Goal: Task Accomplishment & Management: Manage account settings

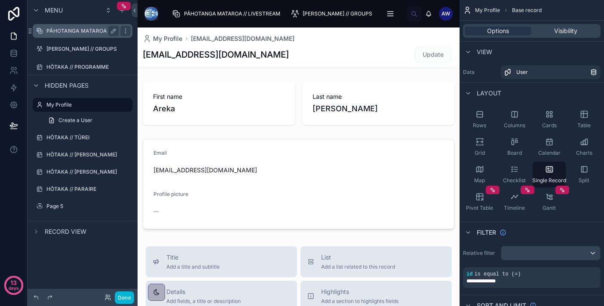
click at [74, 34] on div "PĀHOTANGA MATAROA // LIVESTREAM" at bounding box center [82, 31] width 72 height 10
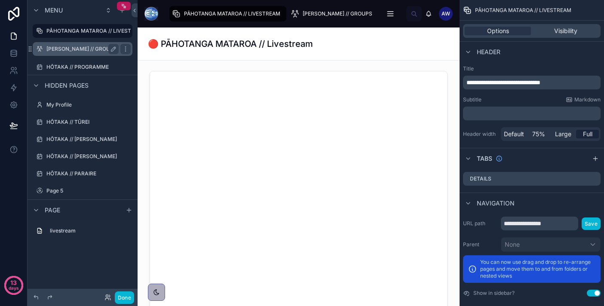
click at [74, 48] on label "[PERSON_NAME] // GROUPS" at bounding box center [81, 49] width 71 height 7
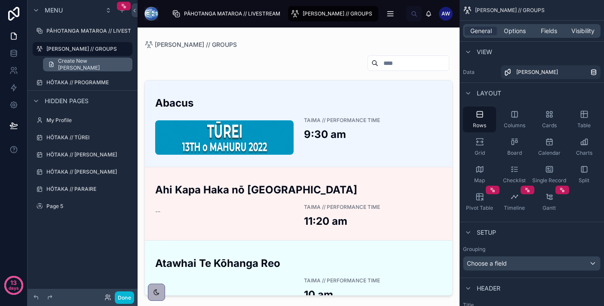
click at [73, 64] on span "Create New [PERSON_NAME]" at bounding box center [92, 65] width 69 height 14
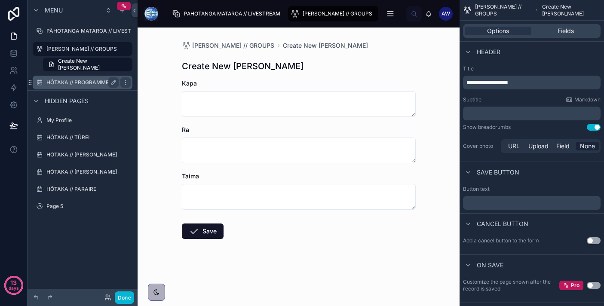
click at [70, 86] on label "HŌTAKA // PROGRAMME" at bounding box center [80, 82] width 69 height 7
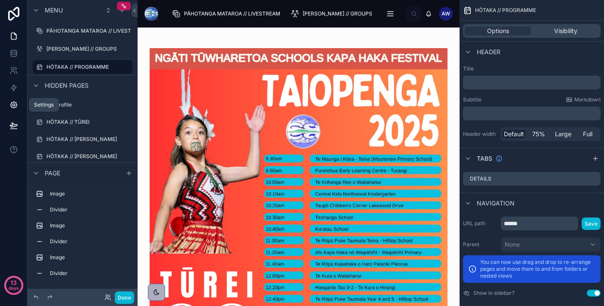
click at [15, 103] on icon at bounding box center [13, 105] width 9 height 9
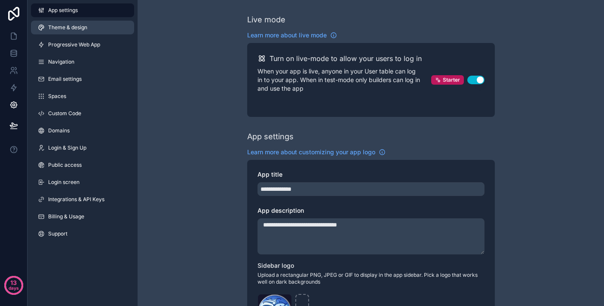
click at [83, 21] on link "Theme & design" at bounding box center [82, 28] width 103 height 14
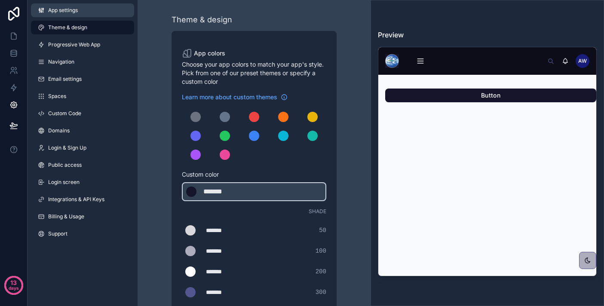
click at [84, 13] on link "App settings" at bounding box center [82, 10] width 103 height 14
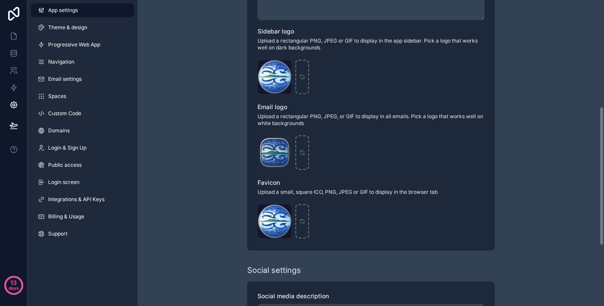
scroll to position [235, 0]
click at [282, 65] on icon "scrollable content" at bounding box center [284, 66] width 7 height 7
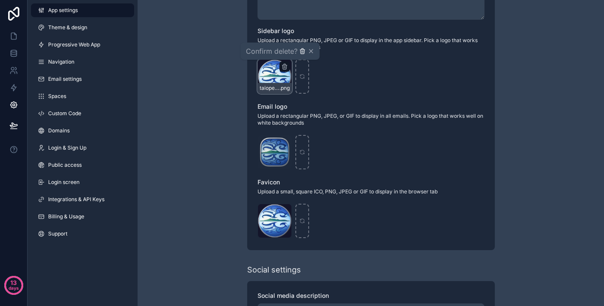
click at [300, 51] on icon "button" at bounding box center [302, 51] width 7 height 7
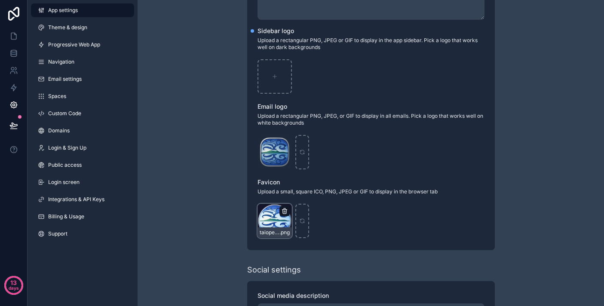
click at [287, 209] on icon "scrollable content" at bounding box center [284, 211] width 7 height 7
click at [299, 196] on icon "button" at bounding box center [302, 195] width 7 height 7
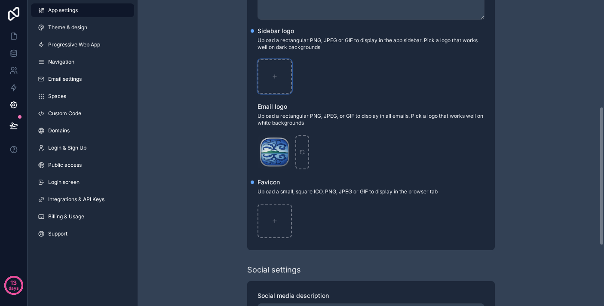
click at [273, 77] on icon "scrollable content" at bounding box center [275, 77] width 6 height 6
type input "**********"
click at [277, 221] on icon "scrollable content" at bounding box center [275, 221] width 6 height 6
type input "**********"
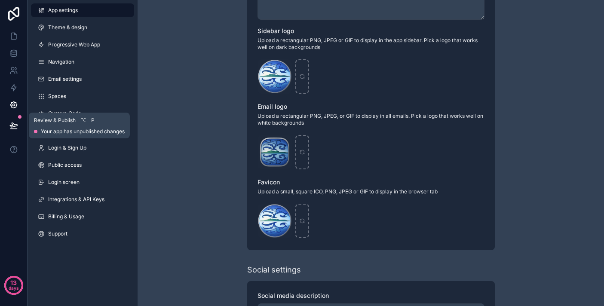
click at [18, 125] on button at bounding box center [13, 126] width 19 height 24
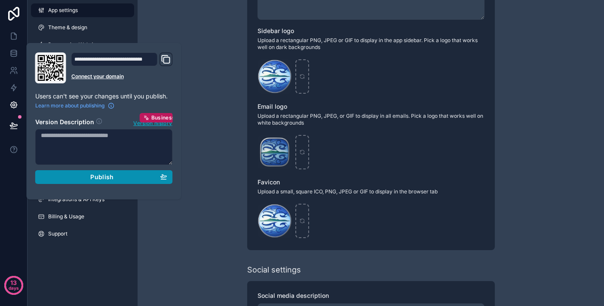
click at [111, 179] on span "Publish" at bounding box center [101, 177] width 23 height 8
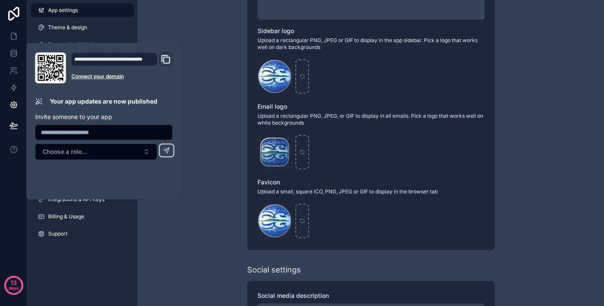
click at [167, 62] on div "**********" at bounding box center [122, 67] width 102 height 31
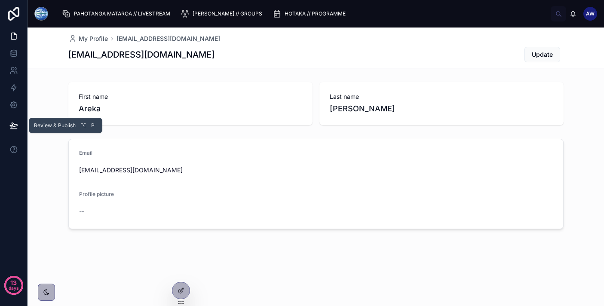
click at [20, 123] on button at bounding box center [13, 126] width 19 height 24
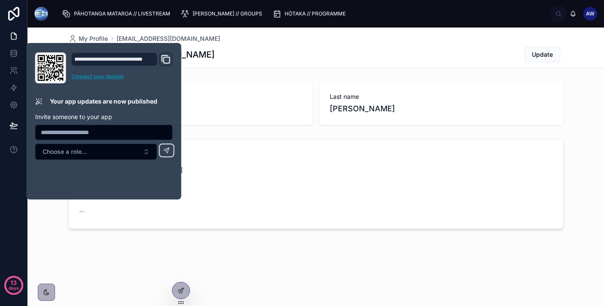
click at [85, 77] on link "Connect your domain" at bounding box center [122, 76] width 102 height 7
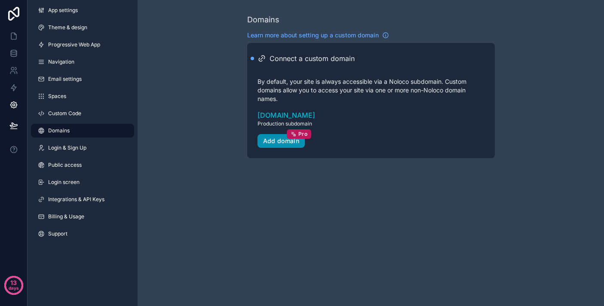
click at [294, 139] on div "Add domain Pro" at bounding box center [281, 141] width 37 height 8
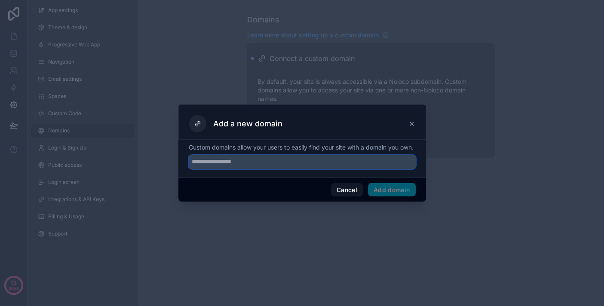
click at [302, 167] on input "text" at bounding box center [302, 162] width 227 height 14
type input "**********"
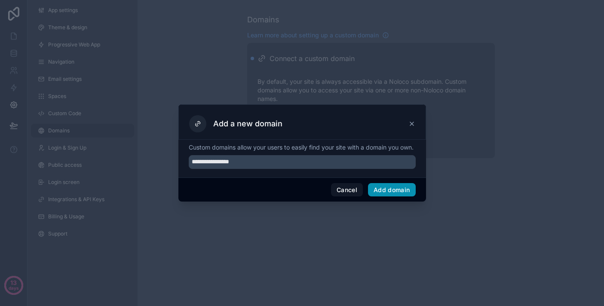
click at [394, 193] on button "Add domain" at bounding box center [392, 190] width 48 height 14
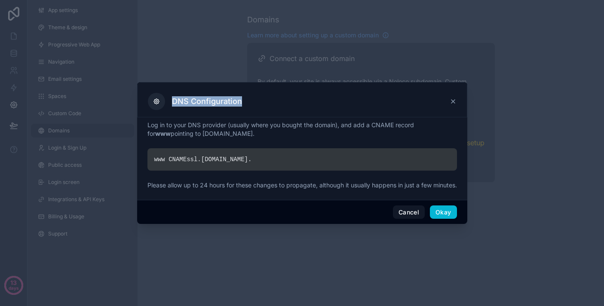
drag, startPoint x: 302, startPoint y: 99, endPoint x: 317, endPoint y: 60, distance: 42.2
click at [317, 60] on div "DNS Configuration Log in to your DNS provider (usually where you bought the dom…" at bounding box center [302, 153] width 604 height 306
click at [311, 95] on div "DNS Configuration" at bounding box center [302, 101] width 309 height 17
drag, startPoint x: 247, startPoint y: 154, endPoint x: 218, endPoint y: 135, distance: 34.4
click at [218, 135] on div "Log in to your DNS provider (usually where you bought the domain), and add a CN…" at bounding box center [303, 157] width 310 height 72
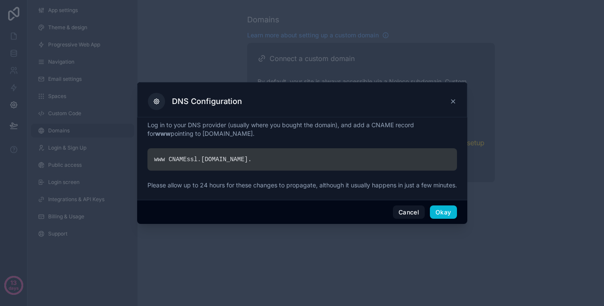
copy div "www CNAME ssl. noloco.co ."
click at [260, 151] on div "www CNAME ssl. noloco.co ." at bounding box center [303, 159] width 310 height 22
click at [249, 154] on div "www CNAME ssl. noloco.co ." at bounding box center [303, 159] width 310 height 22
click at [399, 219] on button "Cancel" at bounding box center [409, 213] width 32 height 14
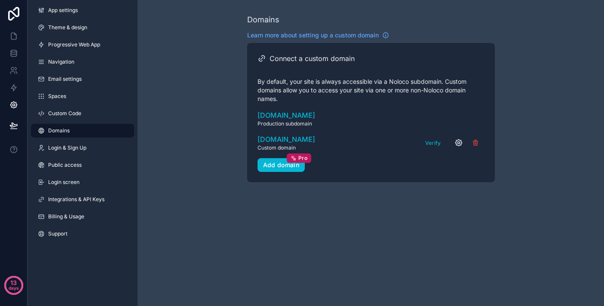
click at [462, 145] on icon "scrollable content" at bounding box center [459, 143] width 9 height 9
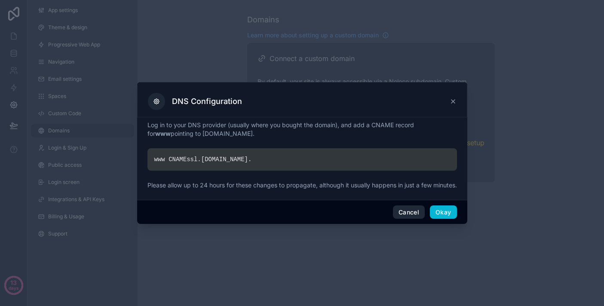
click at [418, 213] on button "Cancel" at bounding box center [409, 213] width 32 height 14
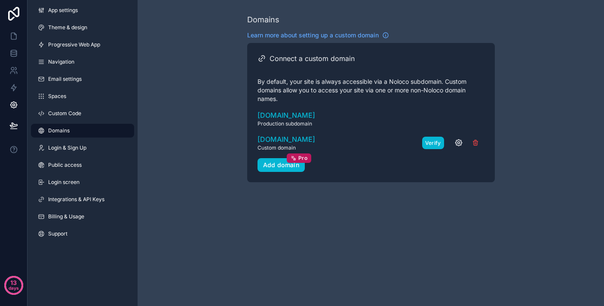
click at [427, 140] on button "Verify" at bounding box center [433, 143] width 22 height 12
click at [431, 143] on button "Verify" at bounding box center [433, 143] width 22 height 12
click at [416, 168] on div "Connect a custom domain By default, your site is always accessible via a Noloco…" at bounding box center [371, 112] width 227 height 119
click at [303, 137] on span "www.taiopenga.com" at bounding box center [287, 139] width 58 height 10
click at [278, 167] on div "Add domain Pro" at bounding box center [281, 165] width 37 height 8
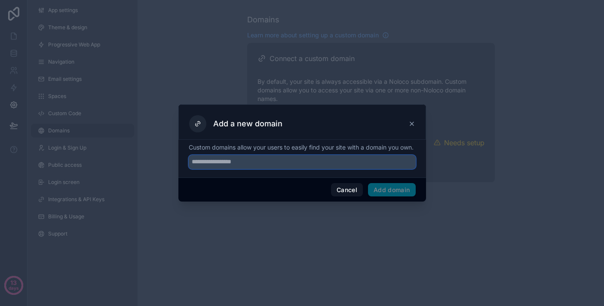
click at [261, 165] on input "text" at bounding box center [302, 162] width 227 height 14
type input "**********"
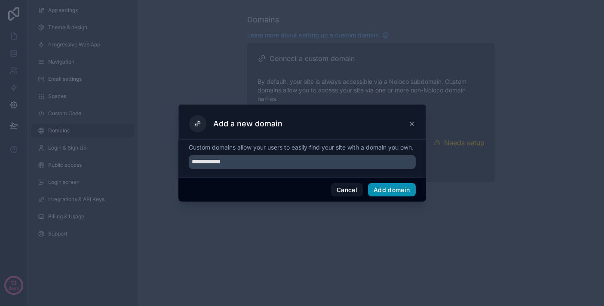
click at [400, 194] on button "Add domain" at bounding box center [392, 190] width 48 height 14
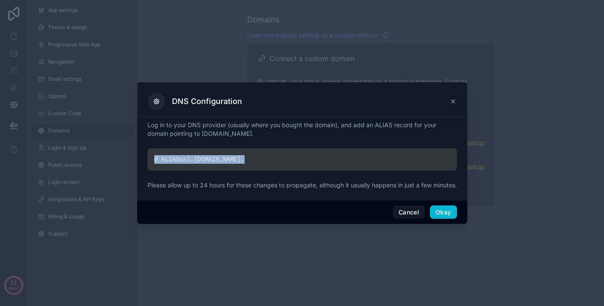
drag, startPoint x: 263, startPoint y: 156, endPoint x: 258, endPoint y: 141, distance: 16.3
click at [258, 141] on div "Log in to your DNS provider (usually where you bought the domain), and add an A…" at bounding box center [303, 157] width 310 height 72
copy div "@ ALIAS ssl. noloco.co ."
click at [413, 218] on button "Cancel" at bounding box center [409, 213] width 32 height 14
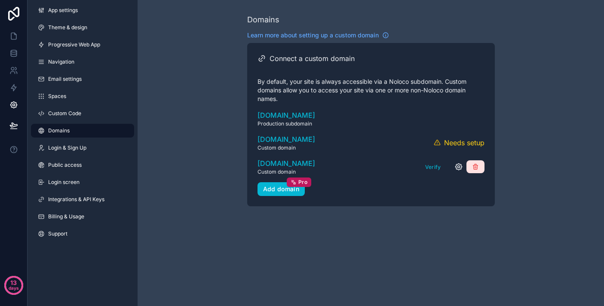
click at [482, 166] on button "scrollable content" at bounding box center [476, 166] width 18 height 13
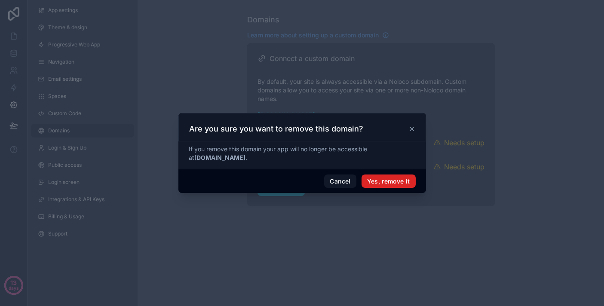
click at [384, 186] on button "Yes, remove it" at bounding box center [389, 182] width 54 height 14
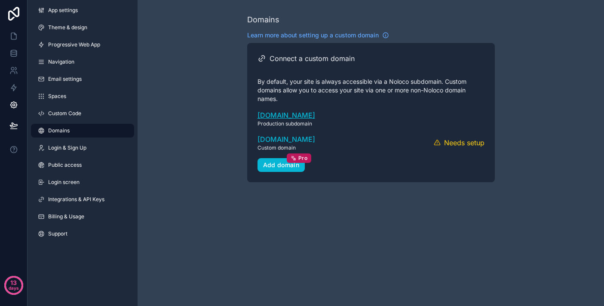
click at [338, 115] on link "taiopenga-2025.noloco.co" at bounding box center [371, 115] width 227 height 10
click at [483, 140] on button "scrollable content" at bounding box center [476, 142] width 18 height 13
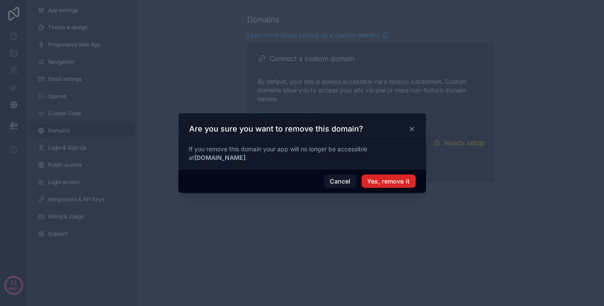
click at [398, 180] on button "Yes, remove it" at bounding box center [389, 182] width 54 height 14
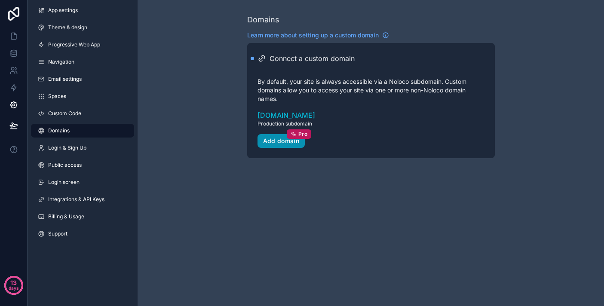
click at [283, 143] on div "Add domain Pro" at bounding box center [281, 141] width 37 height 8
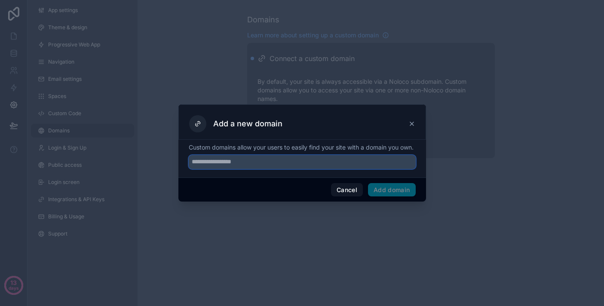
click at [283, 168] on input "text" at bounding box center [302, 162] width 227 height 14
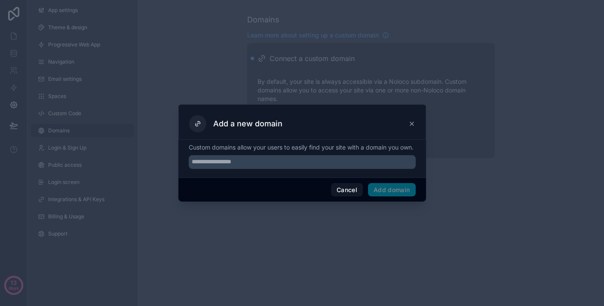
click at [413, 120] on icon at bounding box center [412, 123] width 7 height 7
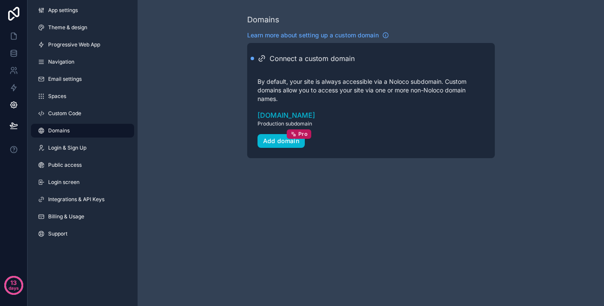
click at [293, 54] on h2 "Connect a custom domain" at bounding box center [312, 58] width 85 height 10
click at [289, 58] on h2 "Connect a custom domain" at bounding box center [312, 58] width 85 height 10
click at [302, 103] on div "Connect a custom domain By default, your site is always accessible via a Noloco…" at bounding box center [371, 100] width 227 height 95
click at [281, 140] on div "Add domain Pro" at bounding box center [281, 141] width 37 height 8
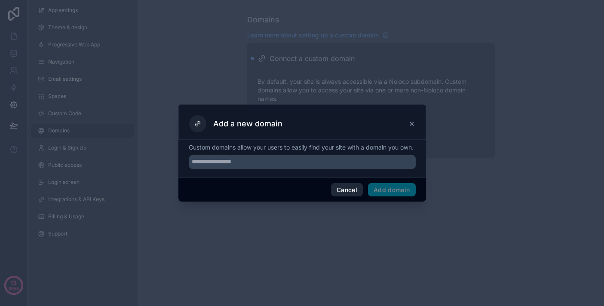
click at [349, 193] on button "Cancel" at bounding box center [347, 190] width 32 height 14
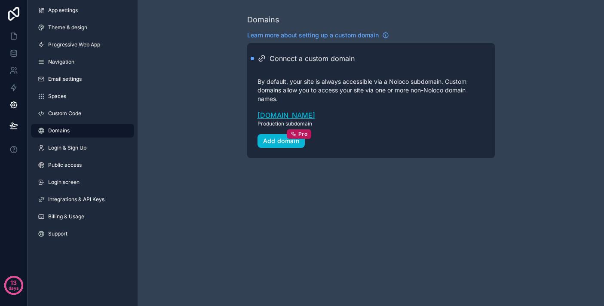
drag, startPoint x: 253, startPoint y: 114, endPoint x: 347, endPoint y: 119, distance: 93.9
click at [347, 119] on div "Connect a custom domain By default, your site is always accessible via a Noloco…" at bounding box center [371, 100] width 248 height 115
copy link "taiopenga-2025.noloco.co"
click at [290, 142] on div "Add domain Pro" at bounding box center [281, 141] width 37 height 8
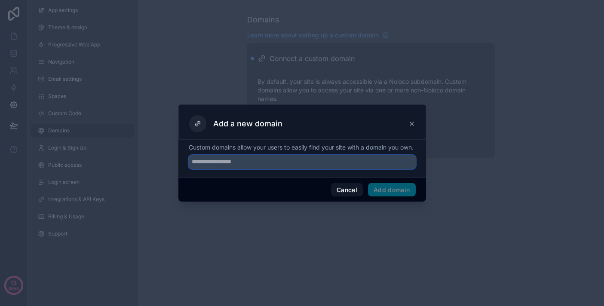
click at [271, 169] on input "text" at bounding box center [302, 162] width 227 height 14
type input "**********"
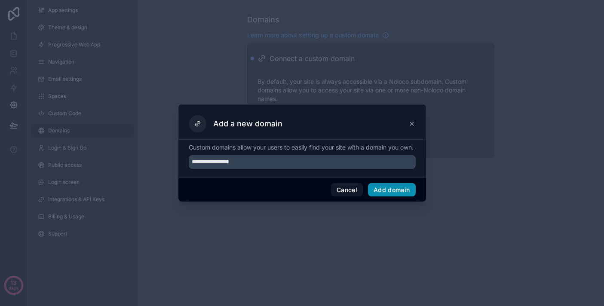
click at [397, 197] on button "Add domain" at bounding box center [392, 190] width 48 height 14
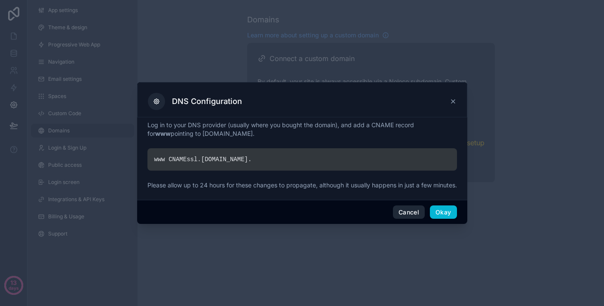
click at [410, 213] on button "Cancel" at bounding box center [409, 213] width 32 height 14
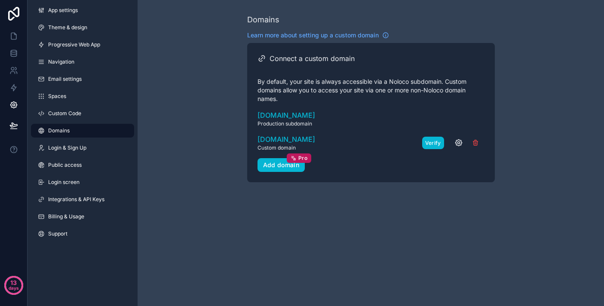
click at [434, 141] on button "Verify" at bounding box center [433, 143] width 22 height 12
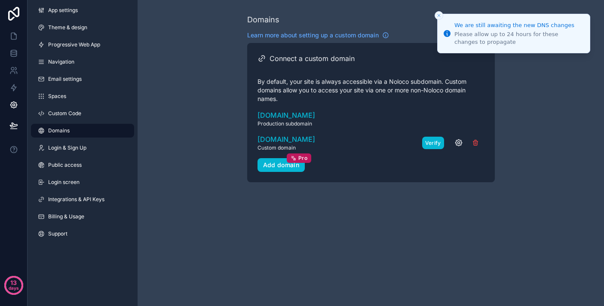
click at [432, 143] on button "Verify" at bounding box center [433, 143] width 22 height 12
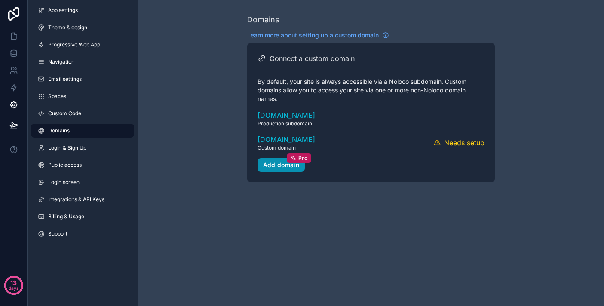
click at [279, 163] on div "Add domain Pro" at bounding box center [281, 165] width 37 height 8
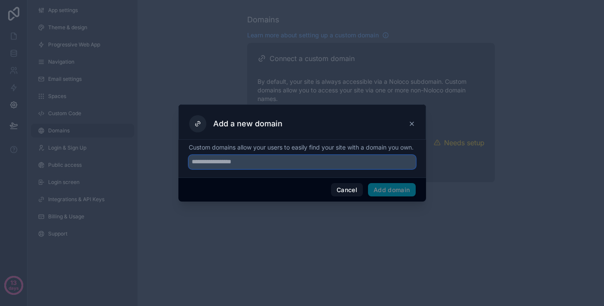
click at [262, 168] on input "text" at bounding box center [302, 162] width 227 height 14
type input "**********"
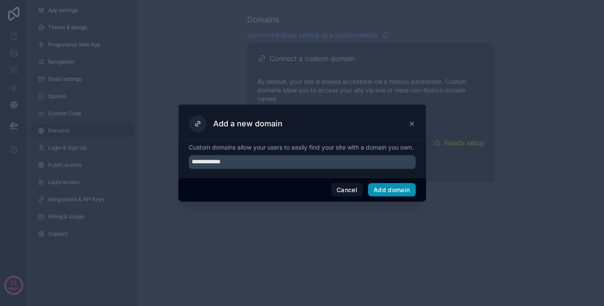
click at [411, 194] on button "Add domain" at bounding box center [392, 190] width 48 height 14
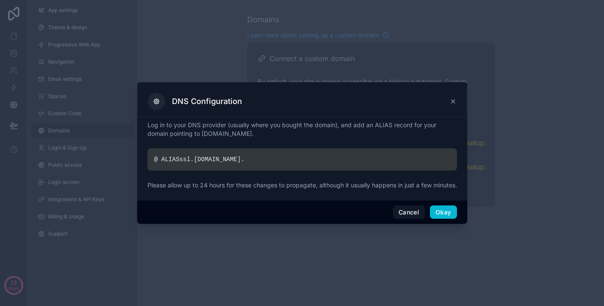
click at [354, 132] on p "Log in to your DNS provider (usually where you bought the domain), and add an A…" at bounding box center [303, 129] width 310 height 17
click at [258, 161] on div "@ ALIAS ssl. noloco.co ." at bounding box center [303, 159] width 310 height 22
click at [411, 215] on button "Cancel" at bounding box center [409, 213] width 32 height 14
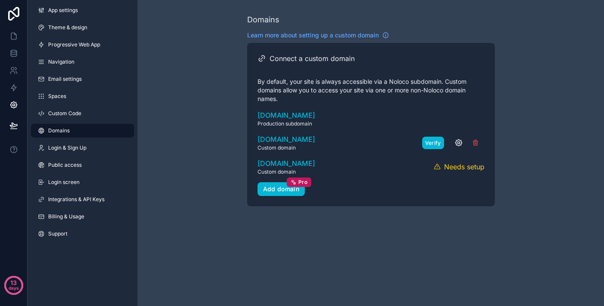
click at [428, 143] on button "Verify" at bounding box center [433, 143] width 22 height 12
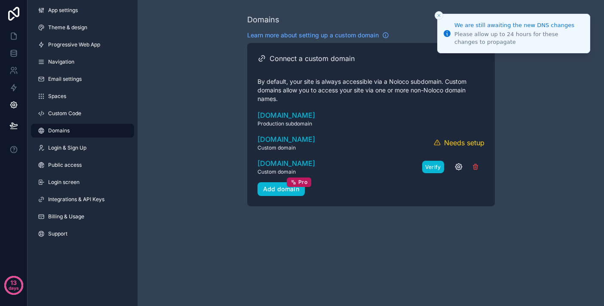
click at [430, 168] on button "Verify" at bounding box center [433, 167] width 22 height 12
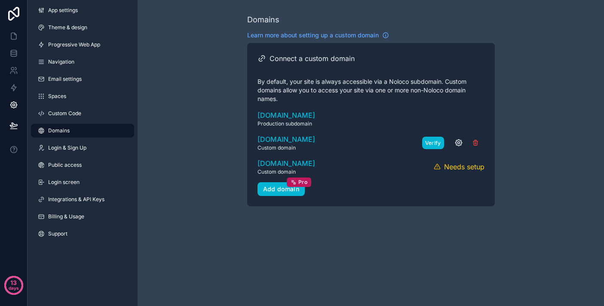
click at [433, 139] on button "Verify" at bounding box center [433, 143] width 22 height 12
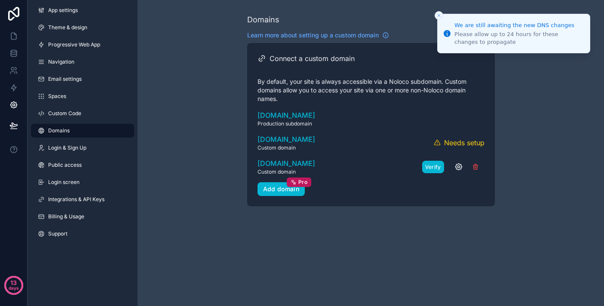
click at [432, 168] on button "Verify" at bounding box center [433, 167] width 22 height 12
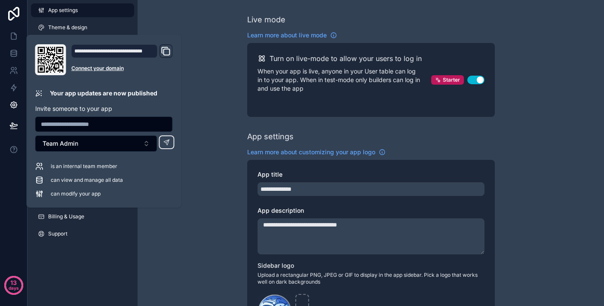
scroll to position [235, 0]
